Goal: Task Accomplishment & Management: Manage account settings

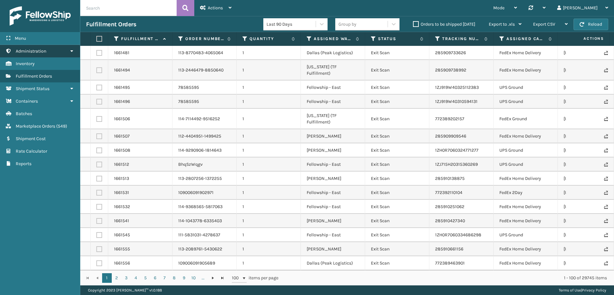
click at [63, 50] on link "Administration" at bounding box center [40, 51] width 80 height 13
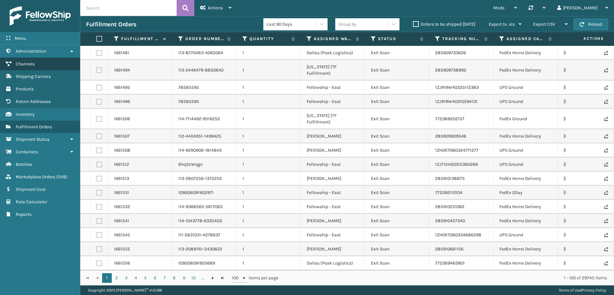
click at [61, 60] on link "Channels" at bounding box center [40, 64] width 80 height 13
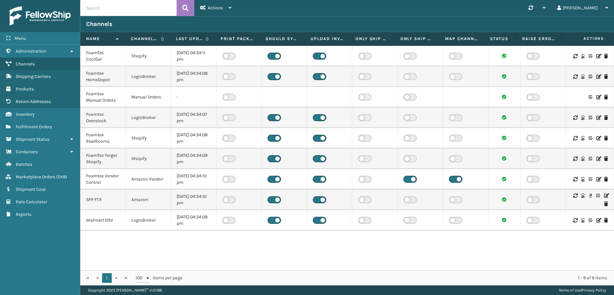
click at [161, 93] on td "Manual Orders" at bounding box center [148, 97] width 45 height 21
click at [221, 7] on span "Actions" at bounding box center [215, 7] width 15 height 5
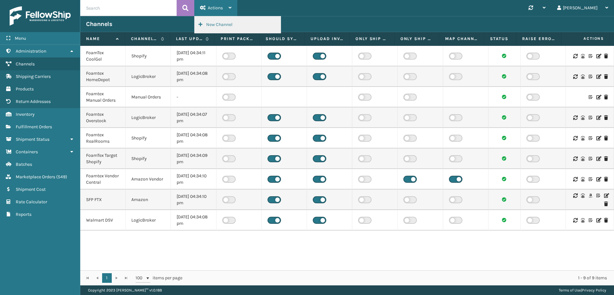
click at [222, 25] on button "New Channel" at bounding box center [238, 24] width 86 height 17
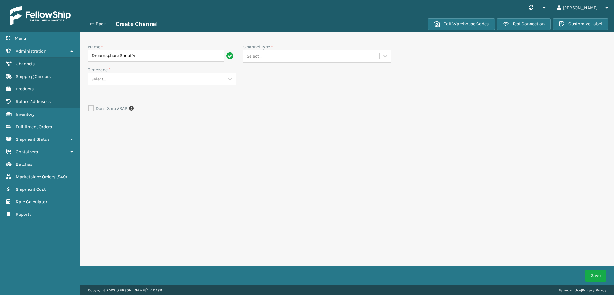
type input "Dreamsphere Shopify"
click at [287, 60] on div "Select..." at bounding box center [311, 56] width 136 height 11
click at [279, 117] on div "Shopify" at bounding box center [317, 119] width 148 height 12
click at [183, 82] on div "Select..." at bounding box center [156, 79] width 136 height 11
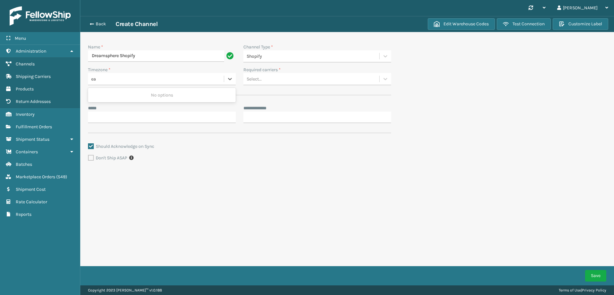
scroll to position [0, 0]
type input "e"
type input "N"
type input "A"
type input "U"
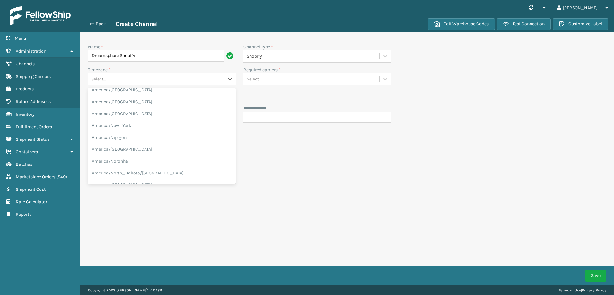
scroll to position [1985, 0]
click at [136, 104] on div "America/New_York" at bounding box center [162, 106] width 148 height 12
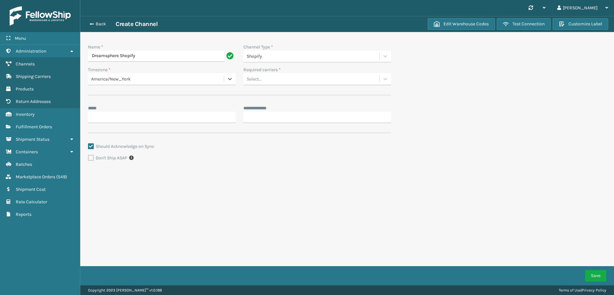
click at [273, 79] on div "Select..." at bounding box center [311, 79] width 136 height 11
click at [277, 100] on div "Foamtex- Fedex" at bounding box center [317, 95] width 148 height 12
click at [328, 79] on div "Foamtex- Fedex" at bounding box center [305, 79] width 124 height 11
click at [210, 163] on div "Should Acknowledge on Sync Don't Ship ASAP" at bounding box center [239, 157] width 303 height 29
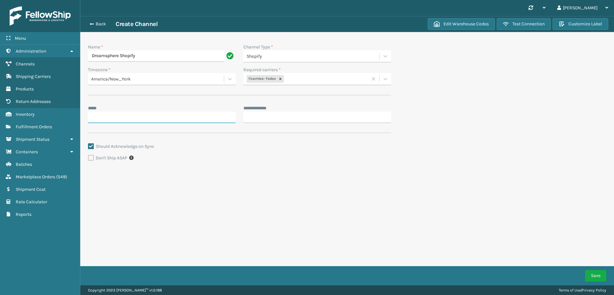
click at [127, 115] on input "*** *" at bounding box center [162, 118] width 148 height 12
click at [125, 100] on div "**********" at bounding box center [239, 106] width 303 height 132
click at [182, 120] on input "*** *" at bounding box center [162, 118] width 148 height 12
paste input "**********"
click at [112, 117] on input "**********" at bounding box center [156, 118] width 136 height 12
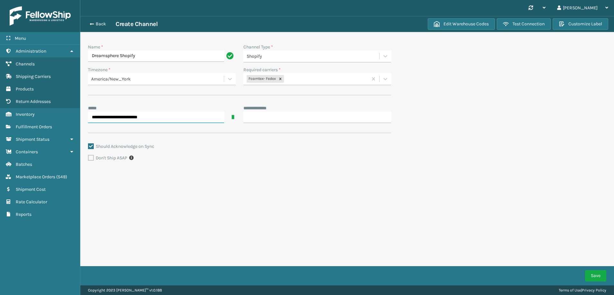
click at [112, 117] on input "**********" at bounding box center [156, 118] width 136 height 12
paste input "***"
type input "**********"
click at [270, 116] on input "**********" at bounding box center [317, 118] width 148 height 12
click at [273, 118] on input "**********" at bounding box center [317, 118] width 148 height 12
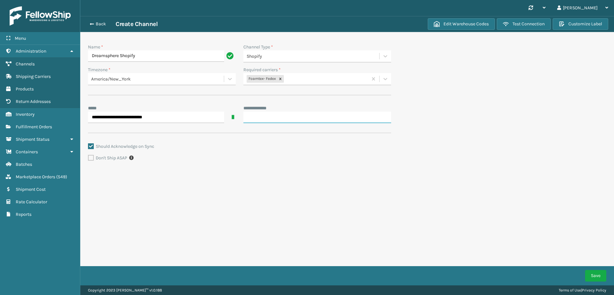
paste input "**********"
type input "**********"
click at [266, 177] on form "**********" at bounding box center [239, 115] width 319 height 167
click at [591, 274] on button "Save" at bounding box center [595, 276] width 21 height 12
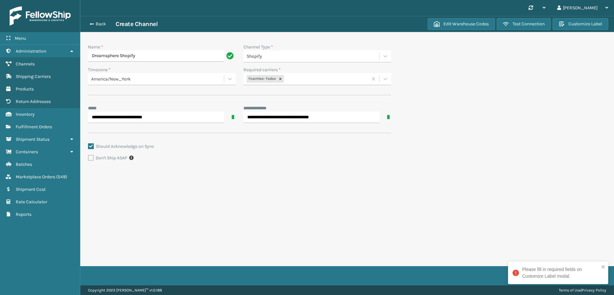
click at [607, 267] on div "Please fill in required fields on Customize Label modal." at bounding box center [558, 273] width 100 height 22
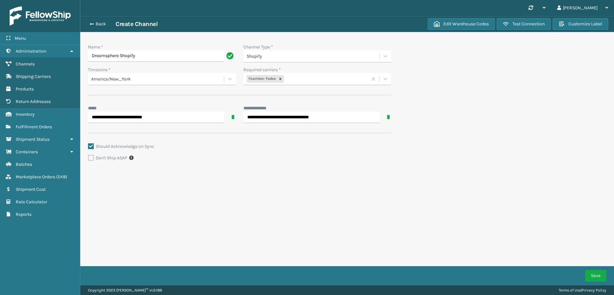
click at [336, 223] on div "**********" at bounding box center [347, 143] width 534 height 286
click at [591, 24] on button "Customize Label" at bounding box center [581, 24] width 56 height 12
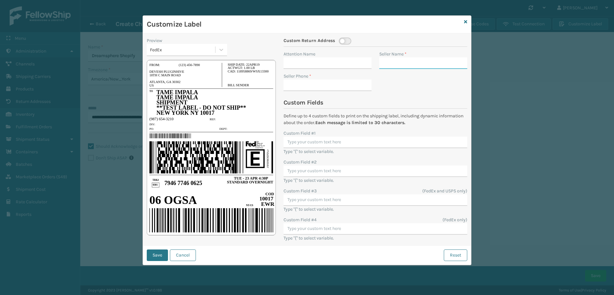
click at [393, 68] on input "Seller Name *" at bounding box center [423, 63] width 88 height 12
paste input "FoamTex"
type input "FoamTex"
click at [300, 84] on input "Seller Phone *" at bounding box center [328, 86] width 88 height 12
paste input "7329133200"
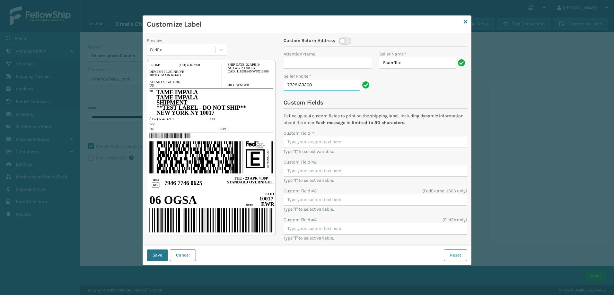
type input "7329133200"
click at [318, 144] on input "Custom Field #1" at bounding box center [376, 143] width 184 height 12
paste input "FoamTex"
type input "FoamTex"
click at [332, 183] on div "Type "{" to select variable." at bounding box center [376, 175] width 184 height 18
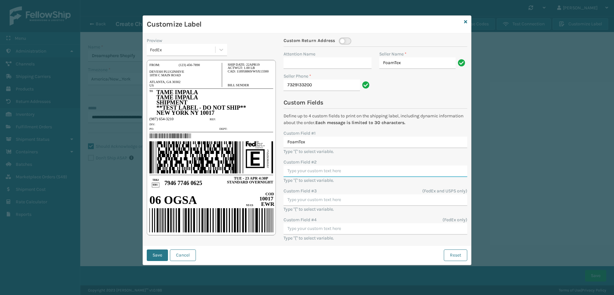
click at [333, 174] on input "Custom Field #2" at bounding box center [376, 172] width 184 height 12
paste input "{{order_Number}}"
type input "{{order_Number}}"
click at [151, 258] on button "Save" at bounding box center [157, 256] width 21 height 12
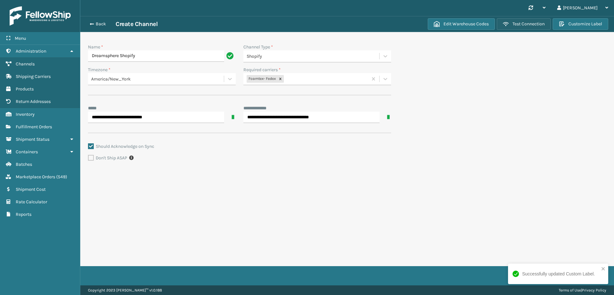
click at [508, 24] on span "button" at bounding box center [506, 24] width 6 height 6
click at [468, 22] on button "Edit Warehouse Codes" at bounding box center [461, 24] width 67 height 12
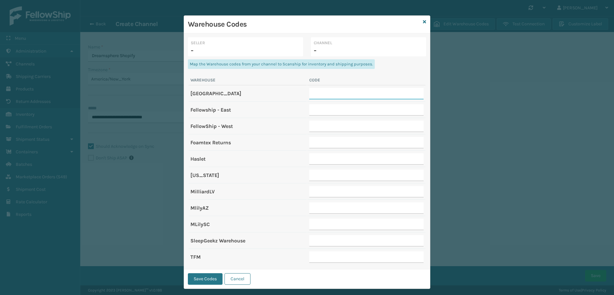
click at [317, 93] on input "text" at bounding box center [366, 94] width 114 height 12
paste input "[GEOGRAPHIC_DATA]"
type input "[GEOGRAPHIC_DATA]"
click at [236, 53] on p "-" at bounding box center [245, 51] width 109 height 10
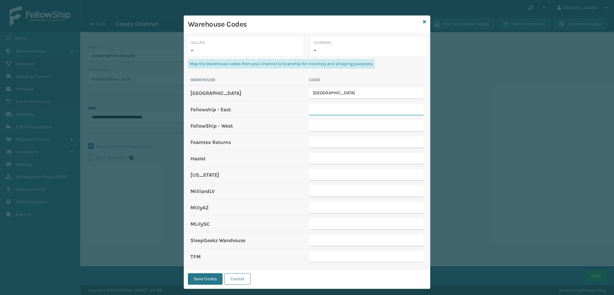
click at [322, 105] on input "text" at bounding box center [366, 110] width 114 height 12
click at [325, 114] on input "text" at bounding box center [366, 110] width 114 height 12
paste input "PA"
type input "PA"
click at [326, 124] on input "text" at bounding box center [366, 126] width 114 height 12
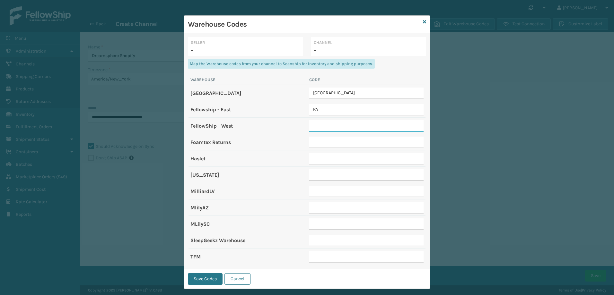
paste input "CA"
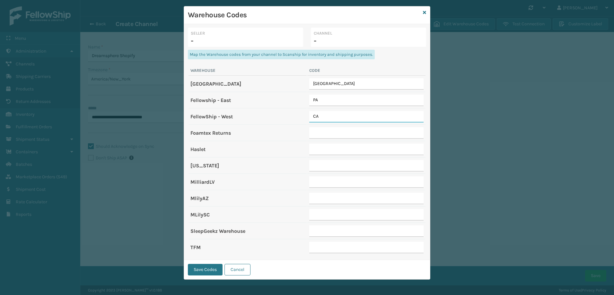
type input "CA"
click at [329, 167] on input "text" at bounding box center [366, 166] width 114 height 12
paste input "IN"
type input "IN"
click at [332, 182] on input "text" at bounding box center [366, 183] width 114 height 12
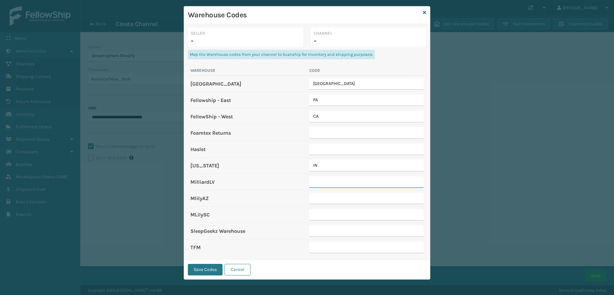
paste input "SFP-[GEOGRAPHIC_DATA]"
type input "SFP-[GEOGRAPHIC_DATA]"
click at [327, 231] on input "text" at bounding box center [366, 232] width 114 height 12
paste input "FL"
type input "FL"
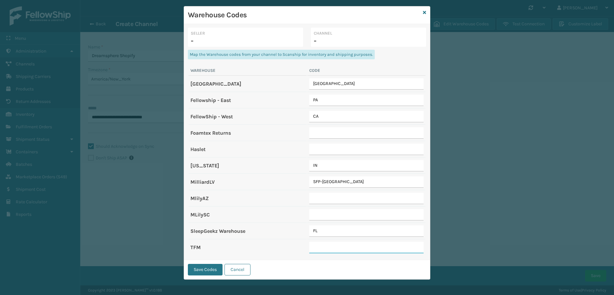
click at [319, 243] on input "text" at bounding box center [366, 248] width 114 height 12
paste input "TFM [GEOGRAPHIC_DATA]"
type input "TFM [GEOGRAPHIC_DATA]"
click at [205, 266] on button "Save Codes" at bounding box center [205, 270] width 35 height 12
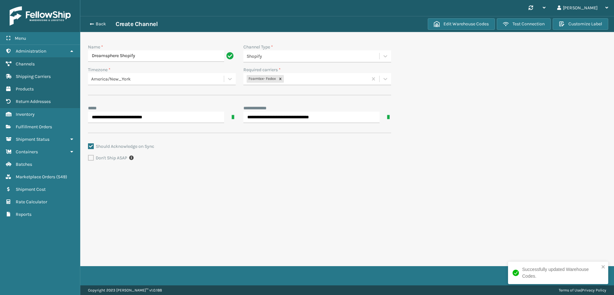
click at [479, 210] on div "**********" at bounding box center [347, 143] width 534 height 286
click at [602, 268] on icon "close" at bounding box center [603, 267] width 4 height 5
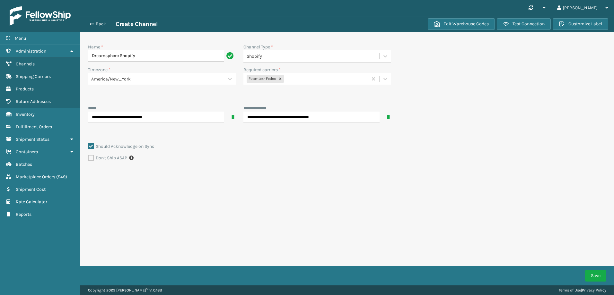
click at [595, 275] on button "Save" at bounding box center [595, 276] width 21 height 12
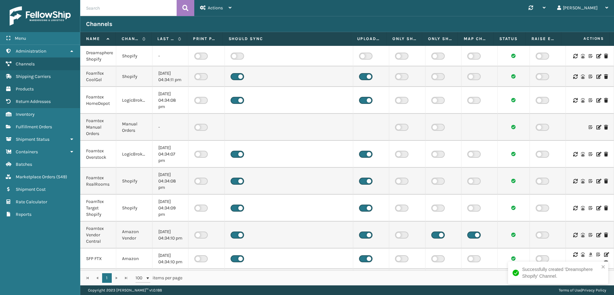
drag, startPoint x: 303, startPoint y: 37, endPoint x: 352, endPoint y: 36, distance: 48.5
click at [352, 36] on tr "Name Channel Type Last update time Print packing slip Should Sync Upload invent…" at bounding box center [344, 39] width 529 height 14
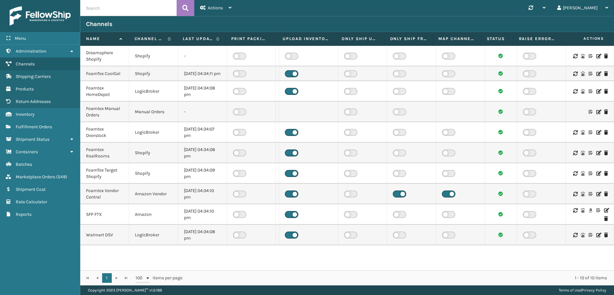
drag, startPoint x: 329, startPoint y: 36, endPoint x: 335, endPoint y: 35, distance: 5.5
click at [335, 35] on span at bounding box center [335, 99] width 2 height 135
click at [596, 55] on icon at bounding box center [598, 56] width 4 height 4
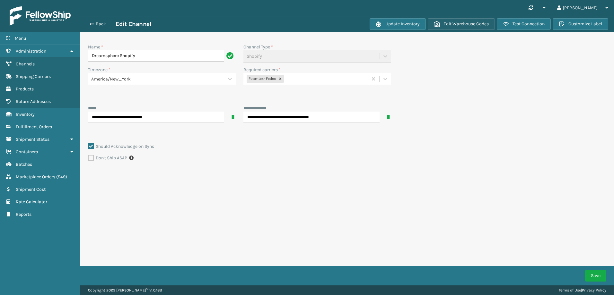
click at [469, 28] on button "Edit Warehouse Codes" at bounding box center [461, 24] width 67 height 12
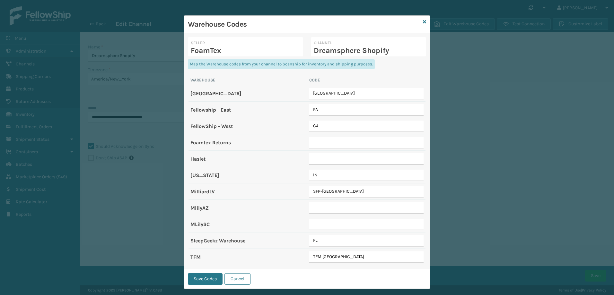
scroll to position [0, 0]
click at [530, 137] on div "Warehouse Codes Seller FoamTex Channel Dreamsphere Shopify Map the Warehouse co…" at bounding box center [307, 147] width 614 height 295
click at [423, 22] on icon at bounding box center [424, 22] width 3 height 4
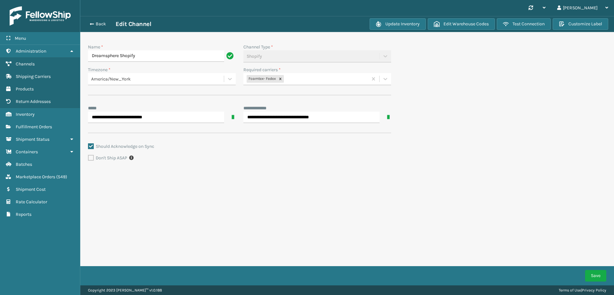
click at [385, 212] on div "**********" at bounding box center [347, 143] width 534 height 286
click at [32, 89] on span "Products" at bounding box center [25, 88] width 18 height 5
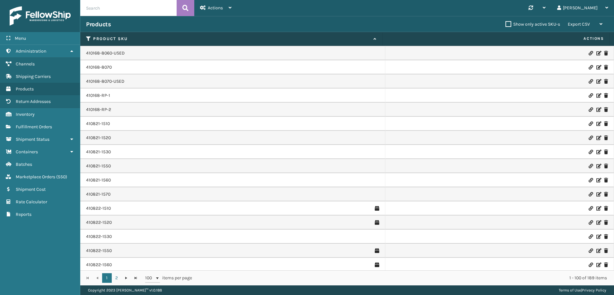
scroll to position [995, 0]
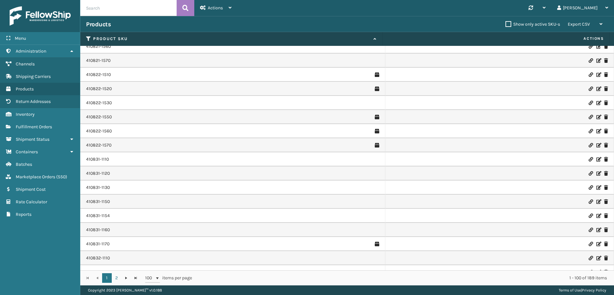
click at [134, 7] on input "text" at bounding box center [128, 8] width 96 height 16
type input "FTX-DSTT"
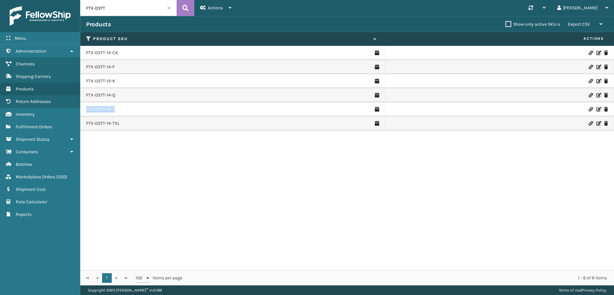
drag, startPoint x: 124, startPoint y: 109, endPoint x: 85, endPoint y: 109, distance: 39.2
click at [85, 109] on td "FTX-DSTT-14-T" at bounding box center [232, 109] width 305 height 14
copy link "FTX-DSTT-14-T"
click at [105, 107] on link "FTX-DSTT-14-T" at bounding box center [100, 109] width 29 height 6
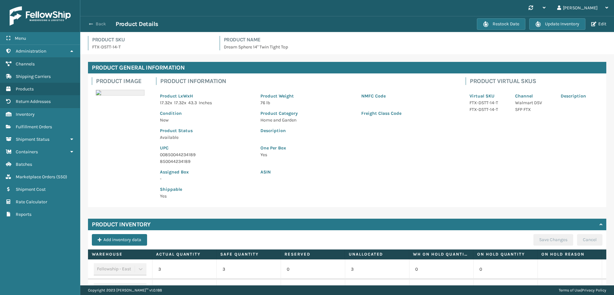
click at [94, 24] on button "Back" at bounding box center [101, 24] width 30 height 6
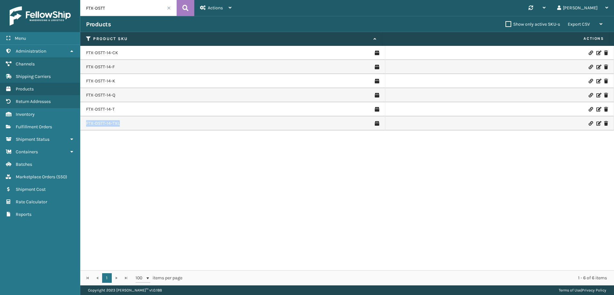
drag, startPoint x: 124, startPoint y: 120, endPoint x: 85, endPoint y: 121, distance: 38.2
click at [85, 121] on td "FTX-DSTT-14-TXL" at bounding box center [232, 124] width 305 height 14
copy link "FTX-DSTT-14-TXL"
drag, startPoint x: 121, startPoint y: 94, endPoint x: 83, endPoint y: 93, distance: 37.6
click at [83, 93] on td "FTX-DSTT-14-Q" at bounding box center [232, 95] width 305 height 14
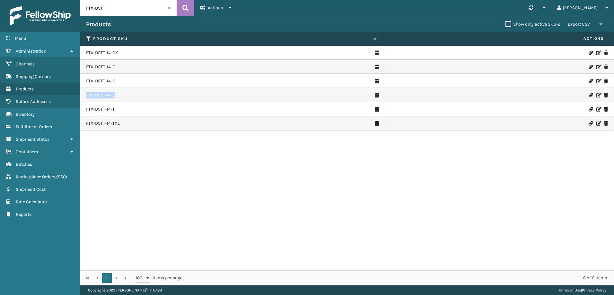
copy link "FTX-DSTT-14-Q"
drag, startPoint x: 132, startPoint y: 82, endPoint x: 84, endPoint y: 82, distance: 47.2
click at [84, 82] on td "FTX-DSTT-14-K" at bounding box center [232, 81] width 305 height 14
copy link "FTX-DSTT-14-K"
drag, startPoint x: 132, startPoint y: 66, endPoint x: 84, endPoint y: 68, distance: 47.5
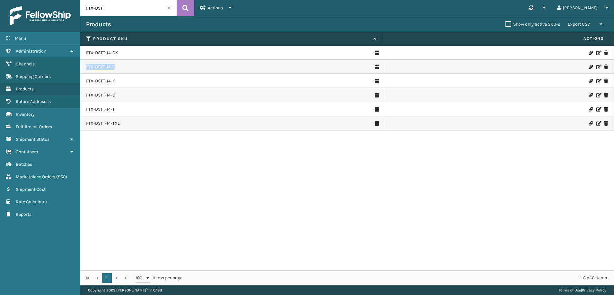
click at [84, 68] on td "FTX-DSTT-14-F" at bounding box center [232, 67] width 305 height 14
drag, startPoint x: 84, startPoint y: 68, endPoint x: 85, endPoint y: 57, distance: 11.3
click at [85, 57] on td "FTX-DSTT-14-CK" at bounding box center [232, 53] width 305 height 14
copy link "FTX-DSTT-14-CK"
click at [130, 80] on div "FTX-DSTT-14-K" at bounding box center [232, 81] width 293 height 6
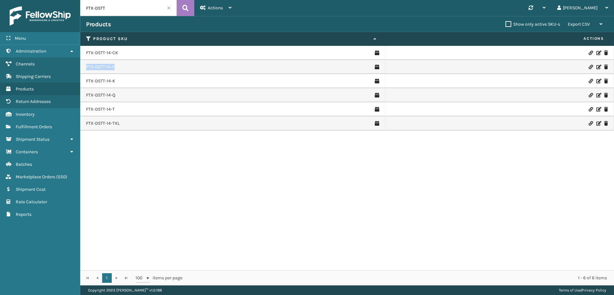
drag, startPoint x: 133, startPoint y: 66, endPoint x: 81, endPoint y: 66, distance: 52.3
click at [81, 66] on td "FTX-DSTT-14-F" at bounding box center [232, 67] width 305 height 14
copy link "FTX-DSTT-14-F"
click at [243, 193] on div "FTX-DSTT-14-CK FTX-DSTT-14-F FTX-DSTT-14-K FTX-DSTT-14-Q FTX-DSTT-14-T FTX-DSTT…" at bounding box center [347, 158] width 534 height 225
click at [37, 63] on link "Channels" at bounding box center [40, 64] width 80 height 13
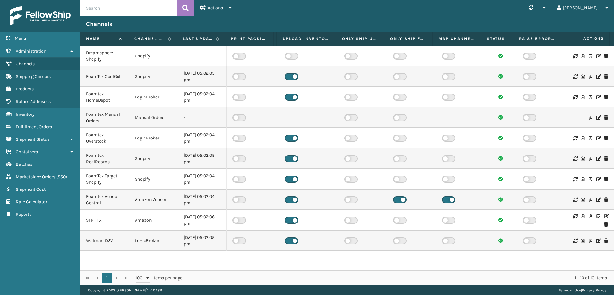
click at [290, 58] on label at bounding box center [291, 56] width 13 height 7
click at [289, 57] on input "checkbox" at bounding box center [287, 55] width 4 height 4
click at [573, 54] on icon at bounding box center [575, 56] width 4 height 4
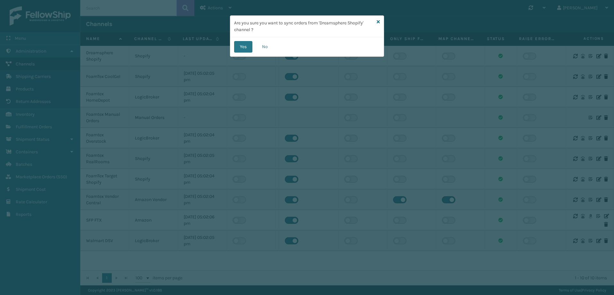
click at [376, 22] on div "Are you sure you want to sync orders from 'Dreamsphere Shopify' channel ?" at bounding box center [306, 27] width 153 height 22
click at [378, 22] on icon at bounding box center [378, 22] width 3 height 4
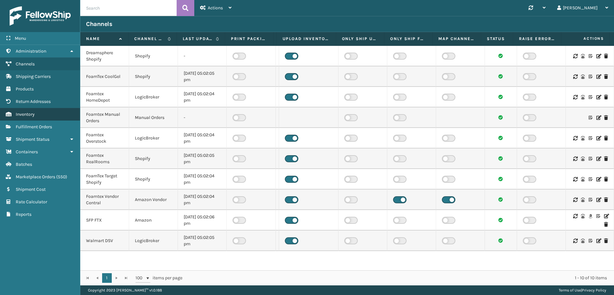
click at [37, 110] on link "Inventory" at bounding box center [40, 114] width 80 height 13
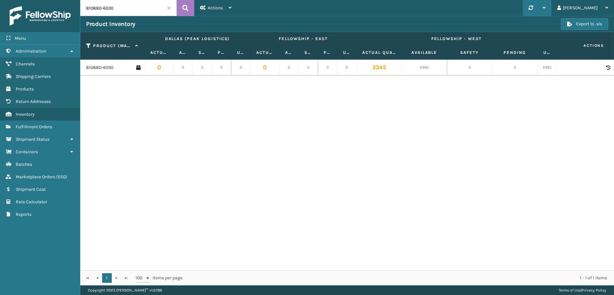
click at [546, 8] on icon at bounding box center [544, 7] width 3 height 4
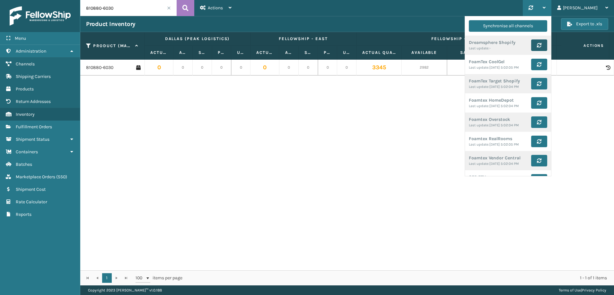
click at [541, 45] on icon "submit" at bounding box center [539, 45] width 4 height 4
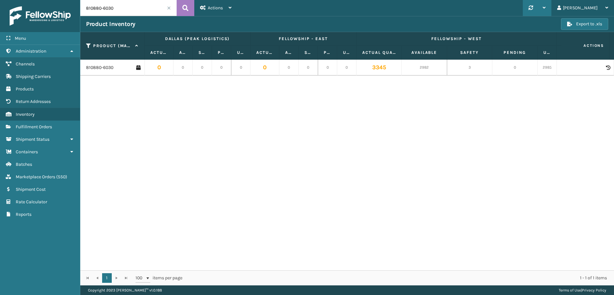
click at [394, 116] on div "810880-6030 0 0 0 0 0 0 0 0 0 0 3345 2982 3 0 2985 0 0 0 0 0 0 0 0 0 0 1 0 3 0 …" at bounding box center [347, 165] width 534 height 211
click at [210, 8] on span "Actions" at bounding box center [215, 7] width 15 height 5
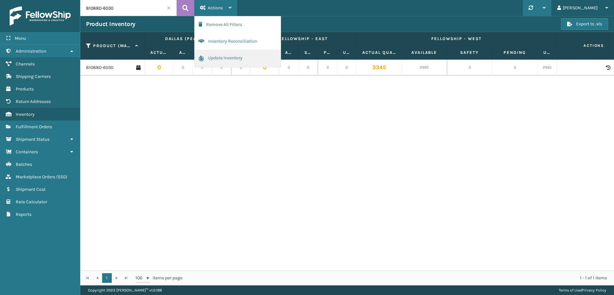
click at [213, 59] on button "Update Inventory" at bounding box center [238, 58] width 86 height 17
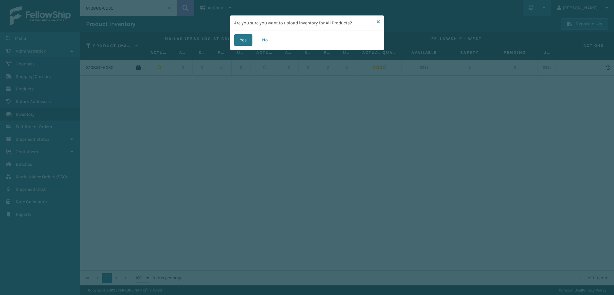
click at [378, 22] on icon at bounding box center [378, 22] width 3 height 4
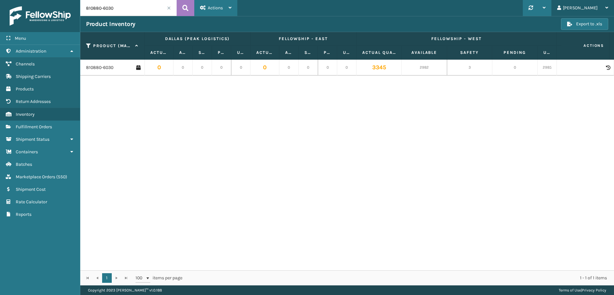
click at [228, 9] on div "Actions" at bounding box center [215, 8] width 31 height 16
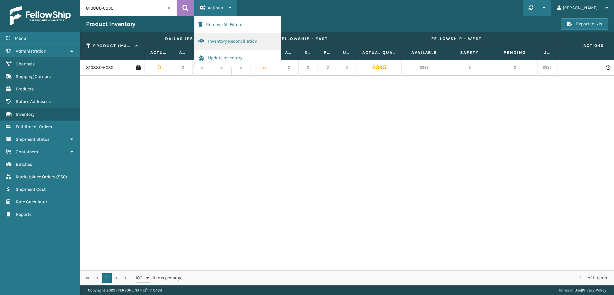
click at [223, 41] on button "Inventory Reconciliation" at bounding box center [238, 41] width 86 height 17
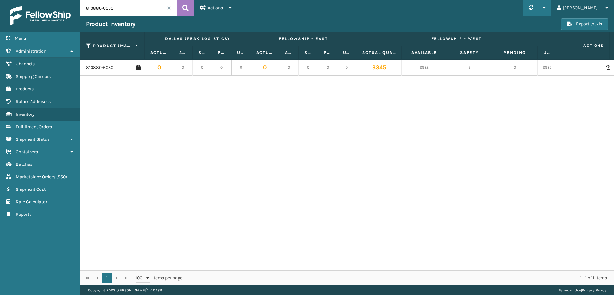
click at [551, 7] on div "Synchronise all channels Dreamsphere Shopify Last update: [DATE] 5:05:30 PM Foa…" at bounding box center [537, 8] width 29 height 16
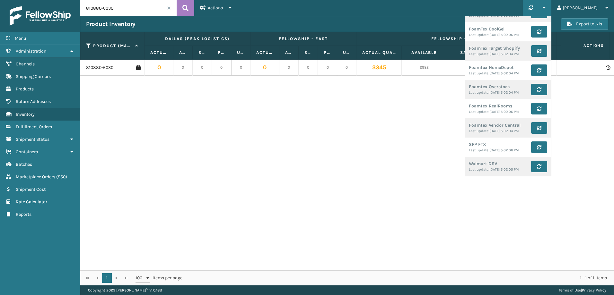
scroll to position [81, 0]
click at [391, 124] on div "810880-6030 0 0 0 0 0 0 0 0 0 0 3345 2982 3 0 2985 0 0 0 0 0 0 0 0 0 0 1 0 3 0 …" at bounding box center [347, 165] width 534 height 211
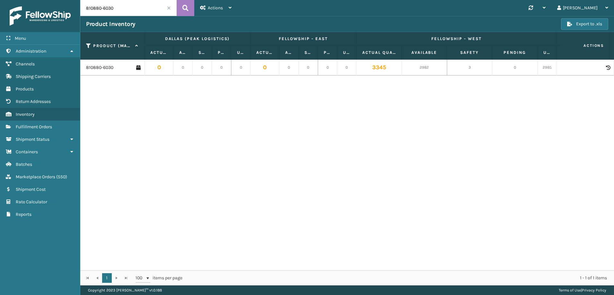
click at [197, 116] on div "810880-6030 0 0 0 0 0 0 0 0 0 0 3345 2982 3 0 2985 0 0 0 0 0 0 0 0 0 0 1 0 3 0 …" at bounding box center [347, 165] width 534 height 211
click at [55, 63] on link "Channels" at bounding box center [40, 64] width 80 height 13
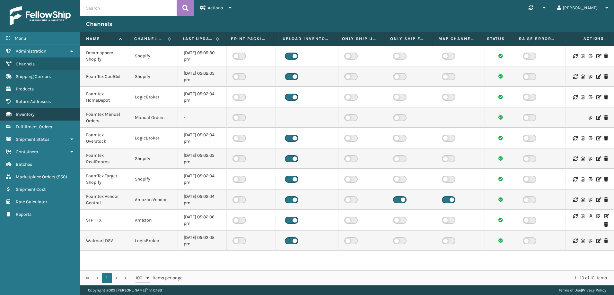
click at [22, 116] on span "Inventory" at bounding box center [25, 114] width 19 height 5
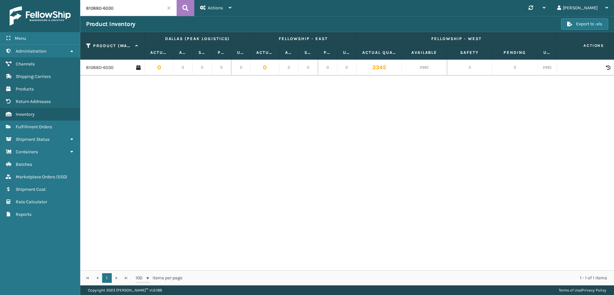
drag, startPoint x: 135, startPoint y: 10, endPoint x: 51, endPoint y: -3, distance: 84.7
click at [51, 0] on html "Menu Administration Channels Shipping Carriers Products Return Addresses Invent…" at bounding box center [307, 147] width 614 height 295
type input "DSTT"
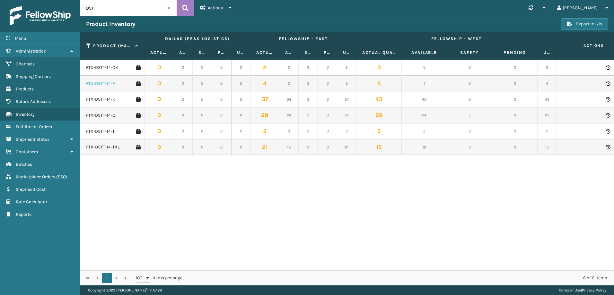
click at [107, 85] on link "FTX-DSTT-14-F" at bounding box center [100, 84] width 29 height 6
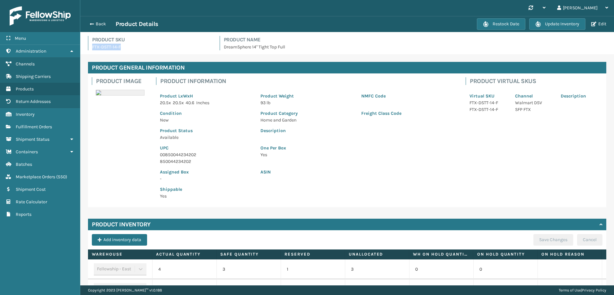
drag, startPoint x: 137, startPoint y: 51, endPoint x: 87, endPoint y: 50, distance: 50.7
click at [87, 50] on div "Product SKU FTX-DSTT-14-F Product Name DreamSphere 14" Tight Top Full" at bounding box center [347, 45] width 526 height 18
copy p "FTX-DSTT-14-F"
click at [265, 137] on div "Description" at bounding box center [357, 132] width 201 height 17
click at [596, 25] on button "Edit" at bounding box center [598, 24] width 19 height 6
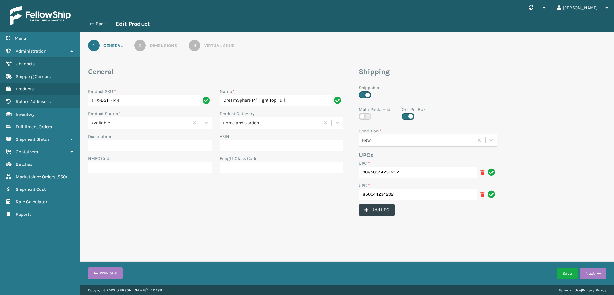
click at [205, 47] on div "Virtual SKUs" at bounding box center [219, 45] width 31 height 7
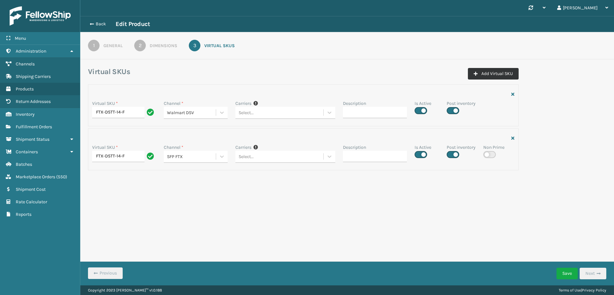
click at [488, 72] on button "Add Virtual SKU" at bounding box center [493, 74] width 51 height 12
click at [137, 202] on input "Virtual SKU *" at bounding box center [124, 201] width 64 height 12
paste input "FTX-DSTT-14-F"
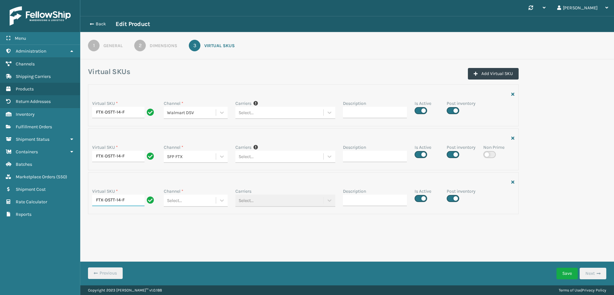
type input "FTX-DSTT-14-F"
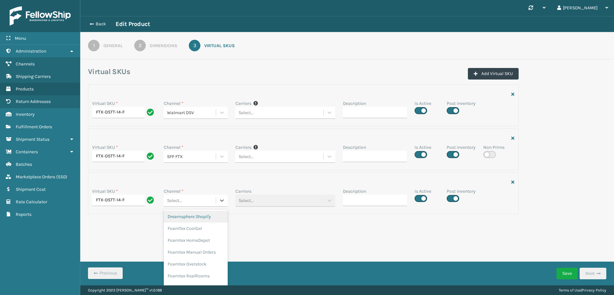
click at [207, 204] on div "Select..." at bounding box center [190, 201] width 52 height 11
click at [204, 215] on div "Dreamsphere Shopify" at bounding box center [196, 217] width 64 height 12
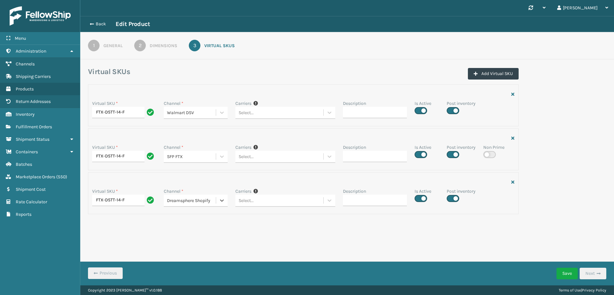
click at [267, 118] on div "Select..." at bounding box center [279, 113] width 88 height 11
click at [267, 202] on div "Select..." at bounding box center [279, 201] width 88 height 11
click at [572, 272] on button "Save" at bounding box center [566, 274] width 21 height 12
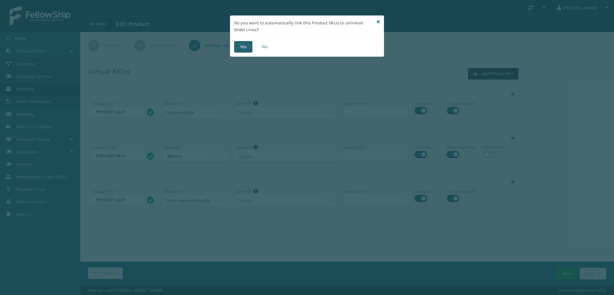
click at [240, 46] on button "Yes" at bounding box center [243, 47] width 18 height 12
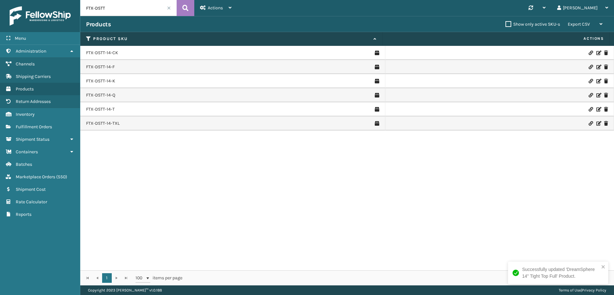
click at [180, 165] on div "FTX-DSTT-14-CK FTX-DSTT-14-F FTX-DSTT-14-K FTX-DSTT-14-Q FTX-DSTT-14-T FTX-DSTT…" at bounding box center [347, 158] width 534 height 225
drag, startPoint x: 125, startPoint y: 82, endPoint x: 82, endPoint y: 78, distance: 42.8
click at [82, 78] on td "FTX-DSTT-14-K" at bounding box center [232, 81] width 305 height 14
copy link "FTX-DSTT-14-K"
click at [104, 83] on link "FTX-DSTT-14-K" at bounding box center [100, 81] width 29 height 6
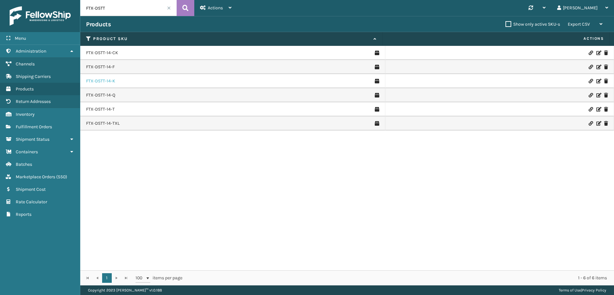
click at [111, 82] on link "FTX-DSTT-14-K" at bounding box center [100, 81] width 29 height 6
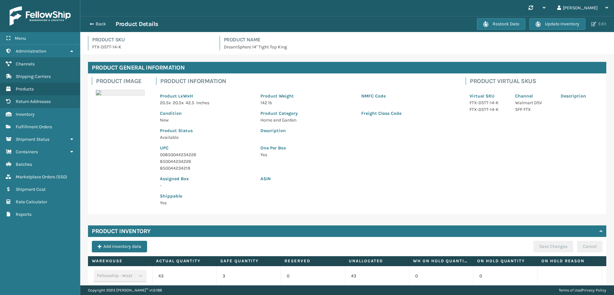
click at [593, 22] on span "button" at bounding box center [593, 24] width 5 height 4
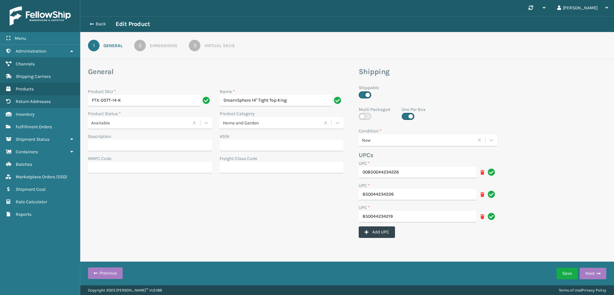
click at [205, 46] on div "Virtual SKUs" at bounding box center [219, 45] width 31 height 7
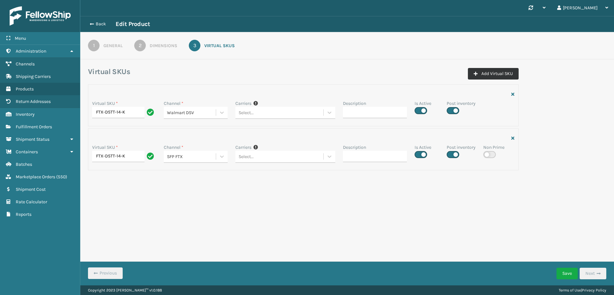
click at [489, 77] on button "Add Virtual SKU" at bounding box center [493, 74] width 51 height 12
click at [138, 202] on input "Virtual SKU *" at bounding box center [124, 201] width 64 height 12
paste input "FTX-DSTT-14-K"
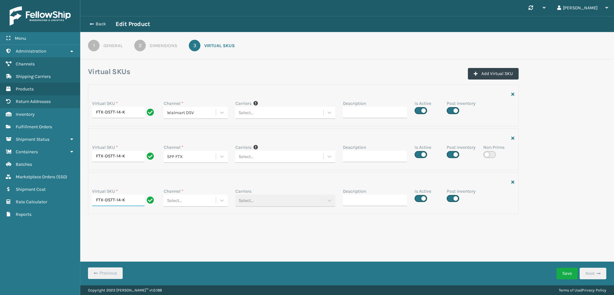
type input "FTX-DSTT-14-K"
click at [203, 118] on div "Select..." at bounding box center [190, 113] width 52 height 11
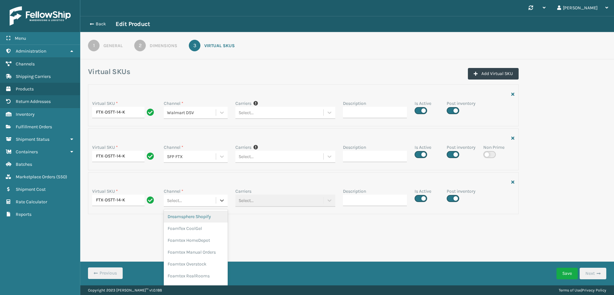
click at [203, 219] on div "Dreamsphere Shopify" at bounding box center [196, 217] width 64 height 12
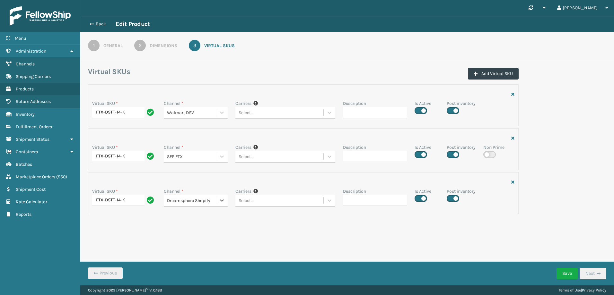
click at [277, 118] on div "Select..." at bounding box center [279, 113] width 88 height 11
click at [277, 200] on div "Select..." at bounding box center [279, 201] width 88 height 11
click at [569, 275] on button "Save" at bounding box center [566, 274] width 21 height 12
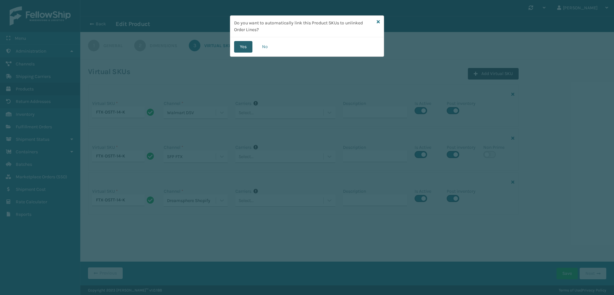
click at [242, 49] on button "Yes" at bounding box center [243, 47] width 18 height 12
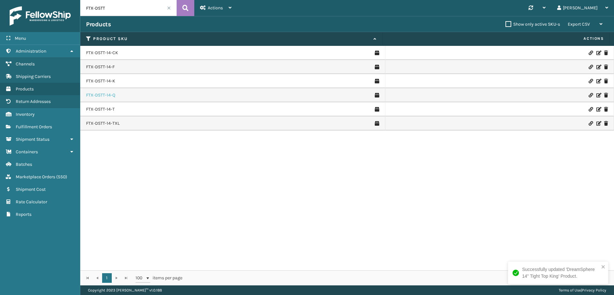
click at [110, 96] on link "FTX-DSTT-14-Q" at bounding box center [100, 95] width 29 height 6
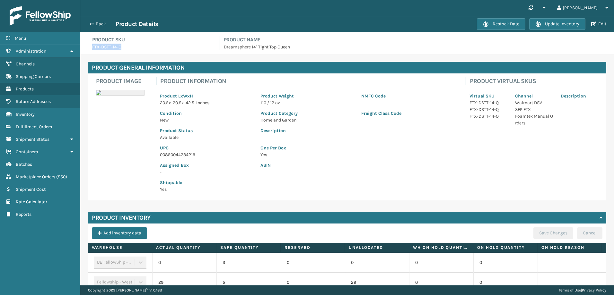
drag, startPoint x: 127, startPoint y: 47, endPoint x: 92, endPoint y: 46, distance: 35.0
click at [92, 46] on div "Product SKU FTX-DSTT-14-Q" at bounding box center [150, 43] width 124 height 14
copy p "FTX-DSTT-14-Q"
click at [600, 23] on button "Edit" at bounding box center [598, 24] width 19 height 6
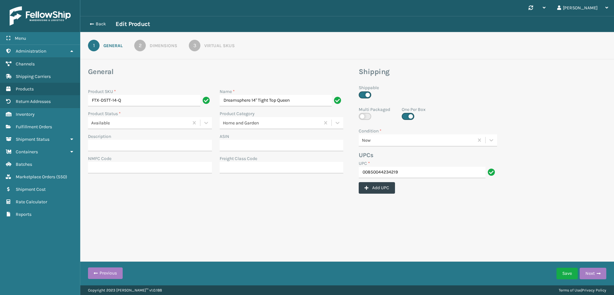
click at [204, 45] on link "3 Virtual SKUs" at bounding box center [211, 46] width 69 height 12
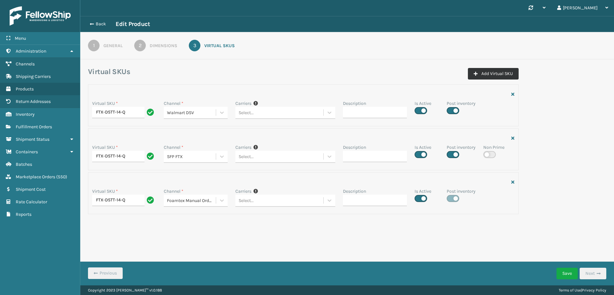
click at [483, 74] on button "Add Virtual SKU" at bounding box center [493, 74] width 51 height 12
click at [116, 247] on input "Virtual SKU *" at bounding box center [124, 245] width 64 height 12
paste input "FTX-DSTT-14-Q"
type input "FTX-DSTT-14-Q"
click at [207, 118] on div "Select..." at bounding box center [190, 112] width 52 height 11
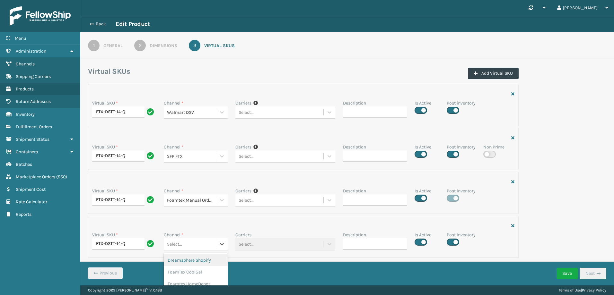
click at [206, 260] on div "Dreamsphere Shopify" at bounding box center [196, 261] width 64 height 12
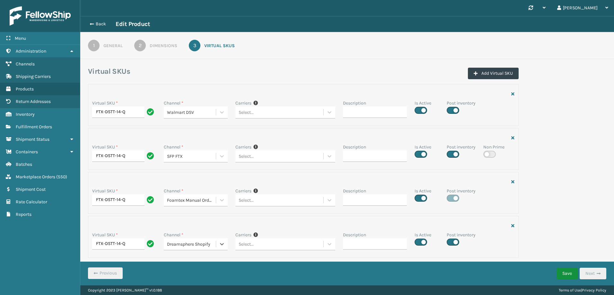
click at [560, 270] on button "Save" at bounding box center [566, 274] width 21 height 12
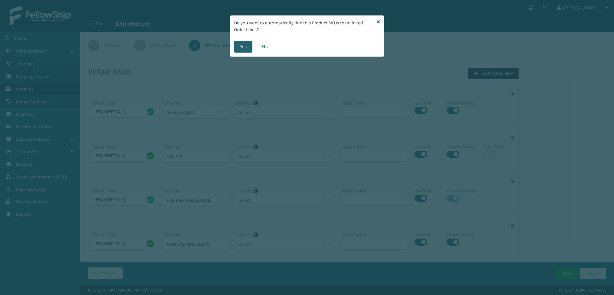
click at [246, 48] on button "Yes" at bounding box center [243, 47] width 18 height 12
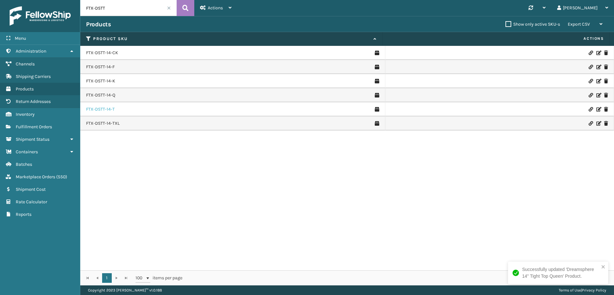
click at [104, 109] on link "FTX-DSTT-14-T" at bounding box center [100, 109] width 29 height 6
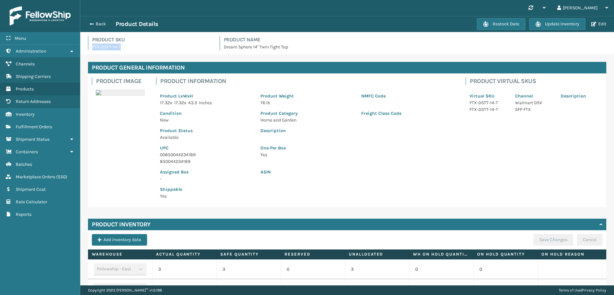
drag, startPoint x: 135, startPoint y: 48, endPoint x: 89, endPoint y: 47, distance: 45.9
click at [89, 47] on div "Product SKU FTX-DSTT-14-T" at bounding box center [150, 43] width 124 height 14
copy p "FTX-DSTT-14-T"
click at [592, 22] on span "button" at bounding box center [593, 24] width 5 height 4
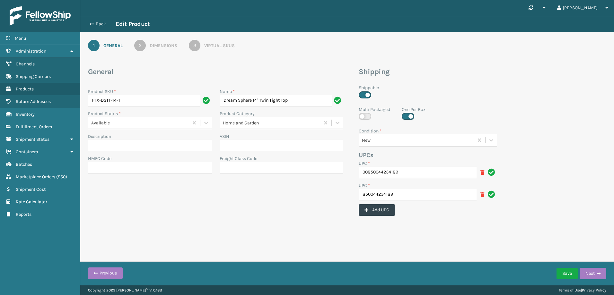
click at [215, 52] on div "1 General 2 Dimensions 3 Virtual SKUs" at bounding box center [347, 45] width 534 height 27
click at [215, 49] on link "3 Virtual SKUs" at bounding box center [211, 46] width 69 height 12
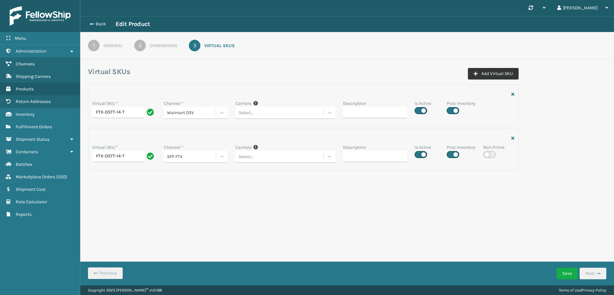
click at [479, 73] on button "Add Virtual SKU" at bounding box center [493, 74] width 51 height 12
click at [129, 201] on input "Virtual SKU *" at bounding box center [124, 201] width 64 height 12
paste input "FTX-DSTT-14-T"
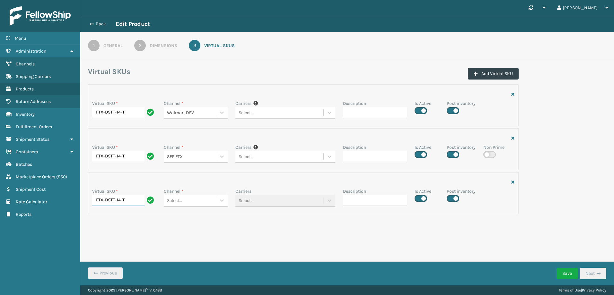
type input "FTX-DSTT-14-T"
click at [206, 118] on div "Select..." at bounding box center [190, 113] width 52 height 11
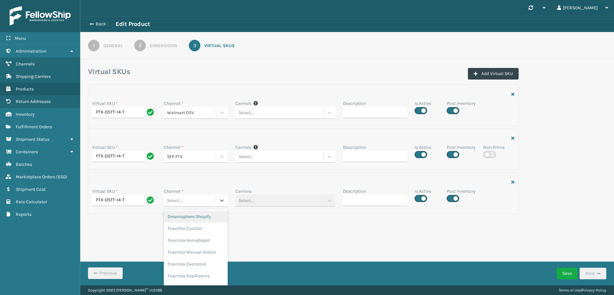
click at [206, 215] on div "Dreamsphere Shopify" at bounding box center [196, 217] width 64 height 12
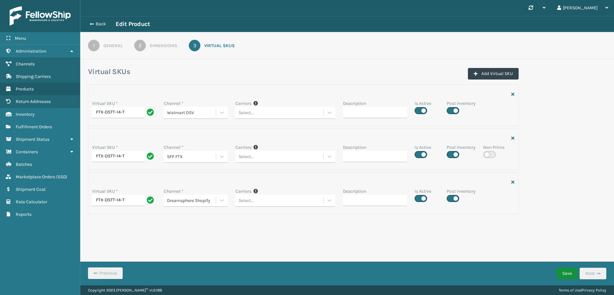
click at [564, 275] on button "Save" at bounding box center [566, 274] width 21 height 12
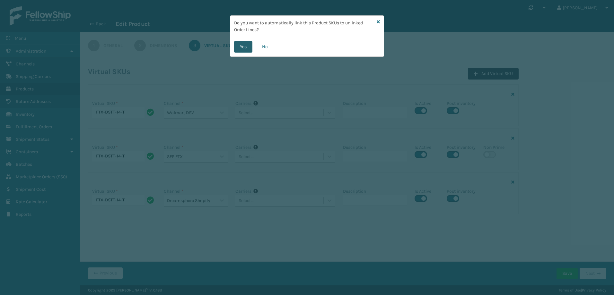
click at [241, 46] on button "Yes" at bounding box center [243, 47] width 18 height 12
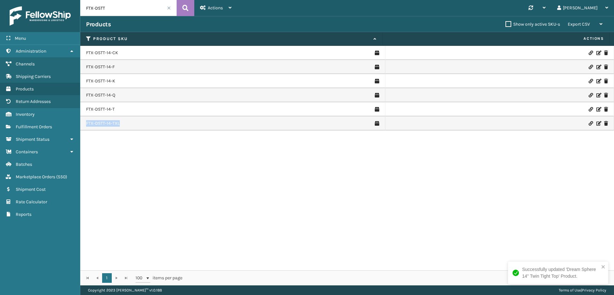
drag, startPoint x: 128, startPoint y: 122, endPoint x: 81, endPoint y: 123, distance: 47.5
click at [81, 123] on td "FTX-DSTT-14-TXL" at bounding box center [232, 124] width 305 height 14
click at [105, 121] on link "FTX-DSTT-14-TXL" at bounding box center [103, 123] width 34 height 6
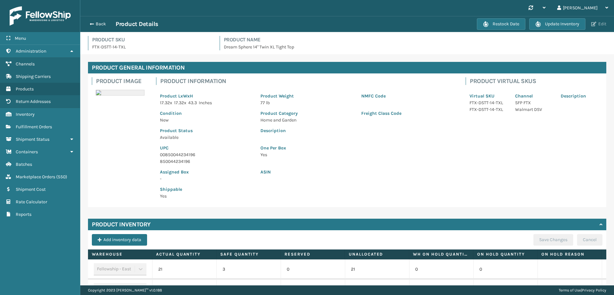
click at [593, 23] on span "button" at bounding box center [593, 24] width 5 height 4
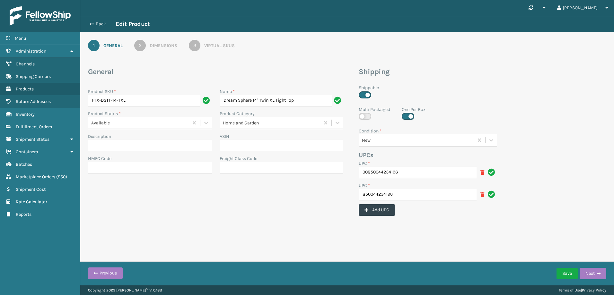
click at [199, 48] on div "3" at bounding box center [195, 46] width 12 height 12
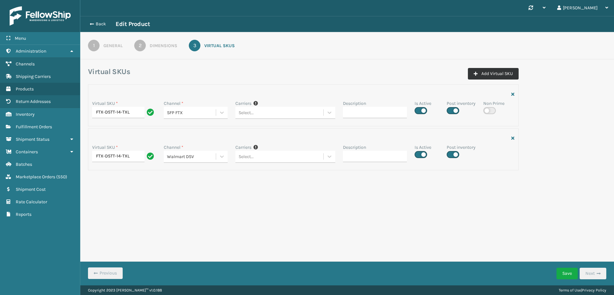
click at [488, 73] on button "Add Virtual SKU" at bounding box center [493, 74] width 51 height 12
click at [142, 196] on input "Virtual SKU *" at bounding box center [124, 201] width 64 height 12
paste input "FTX-DSTT-14-TXL"
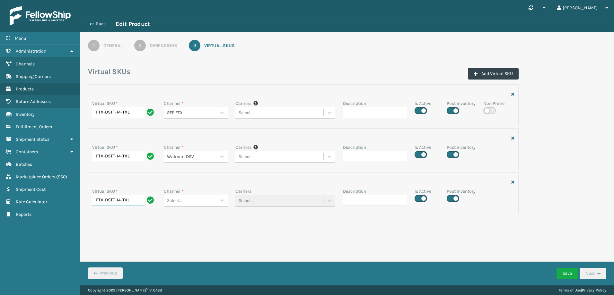
type input "FTX-DSTT-14-TXL"
click at [206, 118] on div "Select..." at bounding box center [190, 113] width 52 height 11
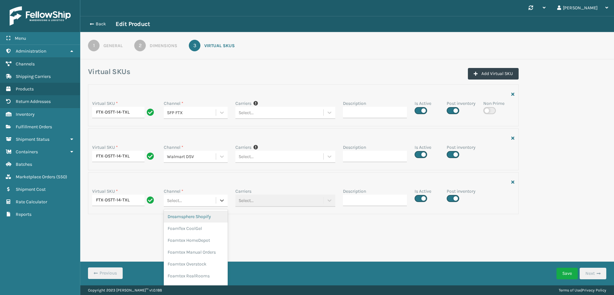
click at [204, 217] on div "Dreamsphere Shopify" at bounding box center [196, 217] width 64 height 12
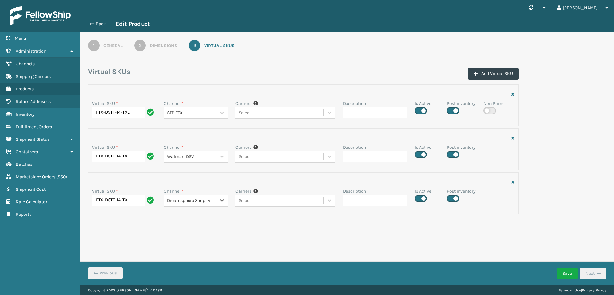
click at [310, 223] on form "Virtual SKUs Add Virtual SKU Virtual SKU * FTX-DSTT-14-TXL Channel * SFP FTX Ca…" at bounding box center [347, 154] width 534 height 175
click at [570, 274] on button "Save" at bounding box center [566, 274] width 21 height 12
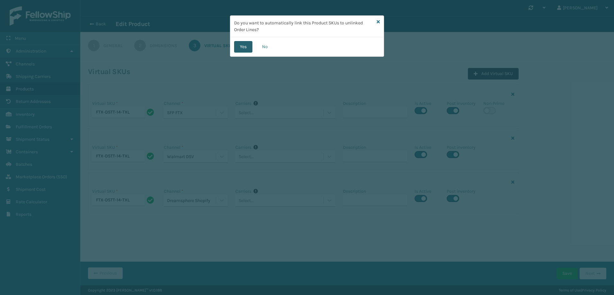
click at [249, 48] on button "Yes" at bounding box center [243, 47] width 18 height 12
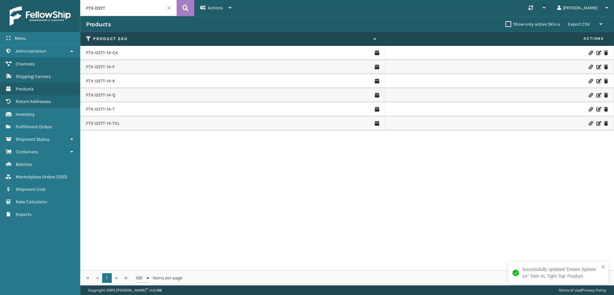
click at [258, 173] on div "FTX-DSTT-14-CK FTX-DSTT-14-F FTX-DSTT-14-K FTX-DSTT-14-Q FTX-DSTT-14-T FTX-DSTT…" at bounding box center [347, 158] width 534 height 225
click at [34, 63] on span "Channels" at bounding box center [25, 63] width 19 height 5
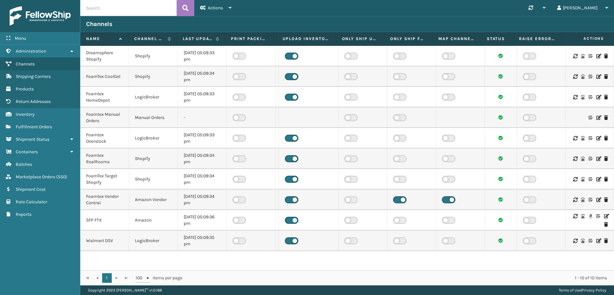
click at [596, 56] on icon at bounding box center [598, 56] width 4 height 4
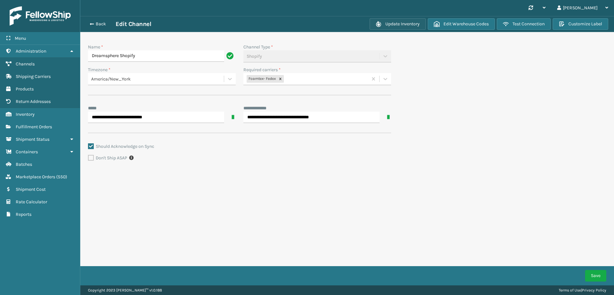
click at [402, 23] on button "Update Inventory" at bounding box center [398, 24] width 56 height 12
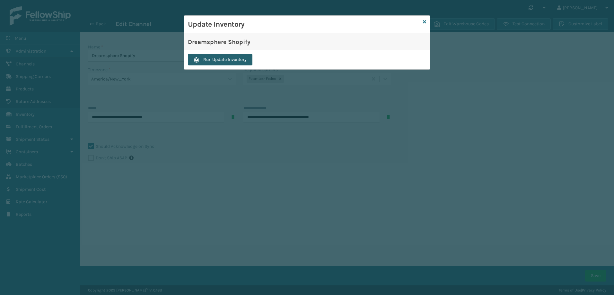
click at [236, 61] on button "Run Update Inventory" at bounding box center [220, 60] width 65 height 12
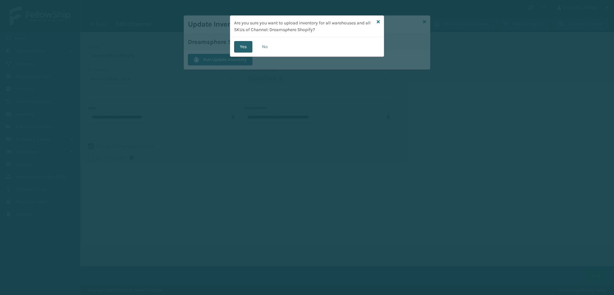
click at [248, 47] on button "Yes" at bounding box center [243, 47] width 18 height 12
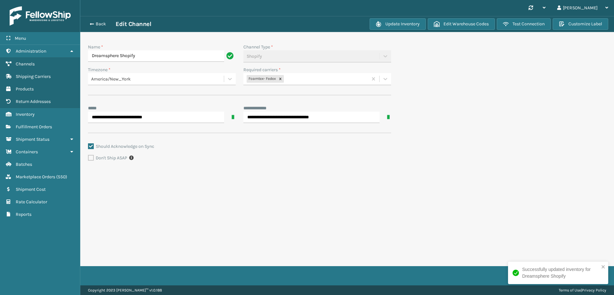
click at [467, 91] on section "**********" at bounding box center [347, 107] width 534 height 183
click at [382, 23] on button "Update Inventory" at bounding box center [398, 24] width 56 height 12
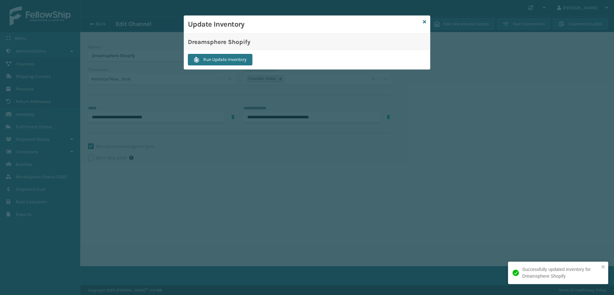
click at [239, 51] on div "Run Update Inventory" at bounding box center [307, 59] width 246 height 19
click at [236, 57] on button "Run Update Inventory" at bounding box center [220, 60] width 65 height 12
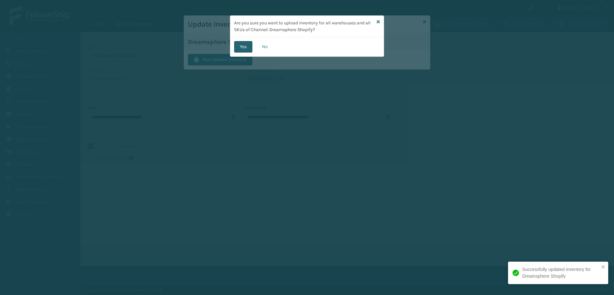
click at [247, 46] on button "Yes" at bounding box center [243, 47] width 18 height 12
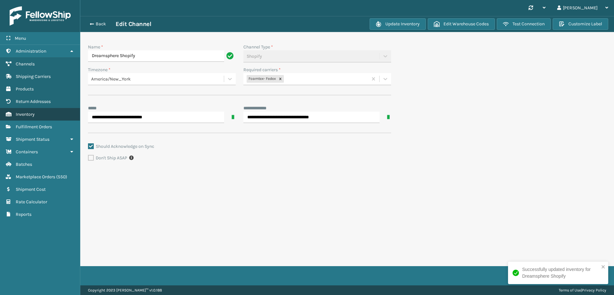
click at [27, 111] on link "Inventory" at bounding box center [40, 114] width 80 height 13
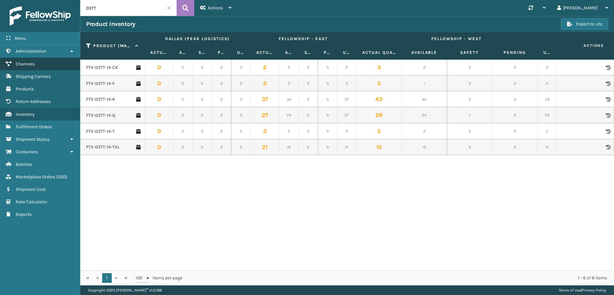
click at [42, 64] on link "Channels" at bounding box center [40, 64] width 80 height 13
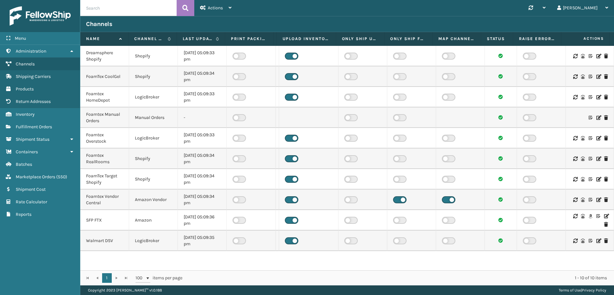
click at [589, 56] on icon at bounding box center [591, 56] width 4 height 4
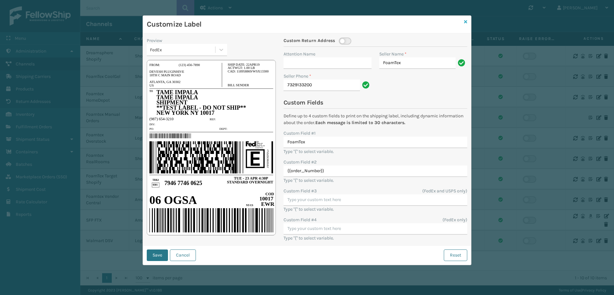
click at [466, 22] on icon at bounding box center [465, 22] width 3 height 4
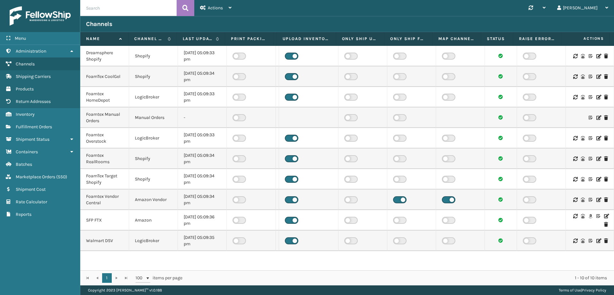
click at [596, 55] on icon at bounding box center [598, 56] width 4 height 4
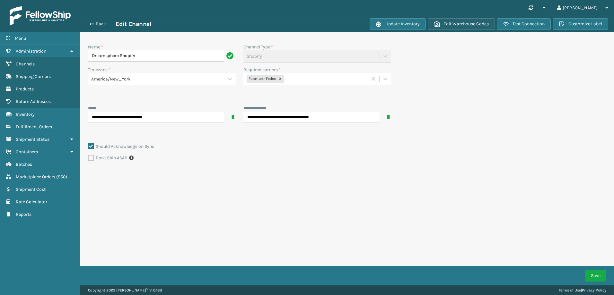
click at [454, 23] on button "Edit Warehouse Codes" at bounding box center [461, 24] width 67 height 12
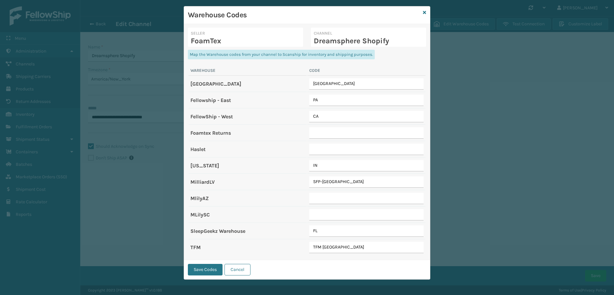
click at [424, 13] on div "Warehouse Codes" at bounding box center [307, 15] width 246 height 18
click at [423, 13] on icon at bounding box center [424, 12] width 3 height 4
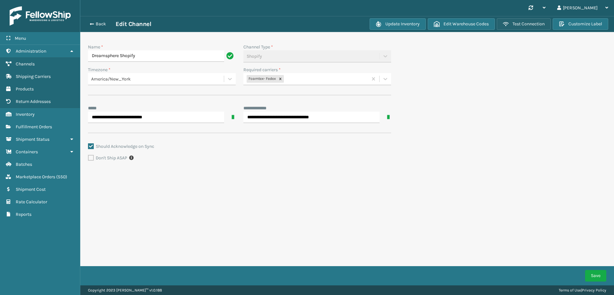
click at [505, 28] on button "Test Connection" at bounding box center [524, 24] width 54 height 12
click at [269, 161] on div "Don't Ship ASAP" at bounding box center [239, 158] width 303 height 8
click at [464, 25] on button "Edit Warehouse Codes" at bounding box center [461, 24] width 67 height 12
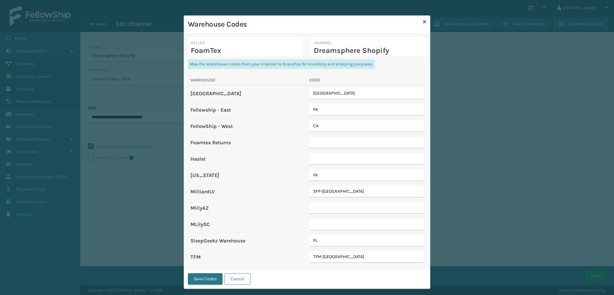
scroll to position [0, 0]
click at [458, 98] on div "Warehouse Codes Seller FoamTex Channel Dreamsphere Shopify Map the Warehouse co…" at bounding box center [307, 147] width 614 height 295
click at [423, 21] on icon at bounding box center [424, 22] width 3 height 4
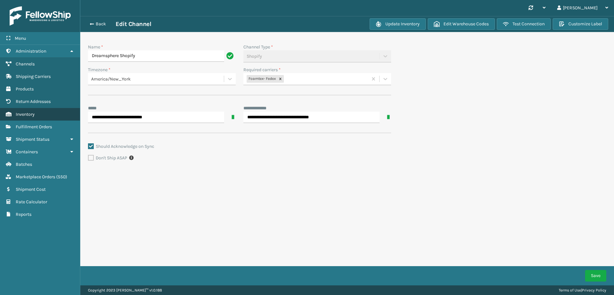
click at [38, 114] on link "Inventory" at bounding box center [40, 114] width 80 height 13
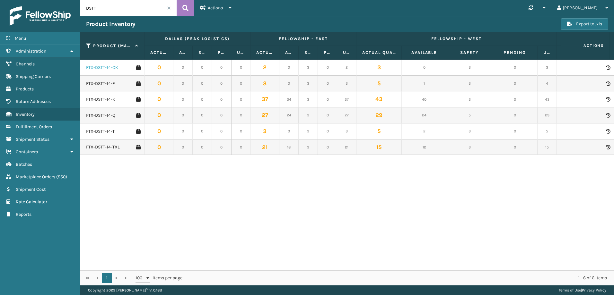
click at [105, 66] on link "FTX-DSTT-14-CK" at bounding box center [102, 68] width 32 height 6
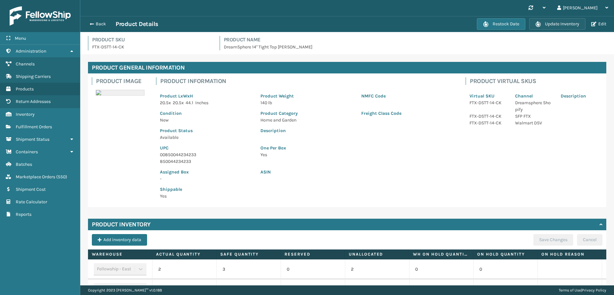
click at [540, 21] on span "button" at bounding box center [538, 24] width 6 height 6
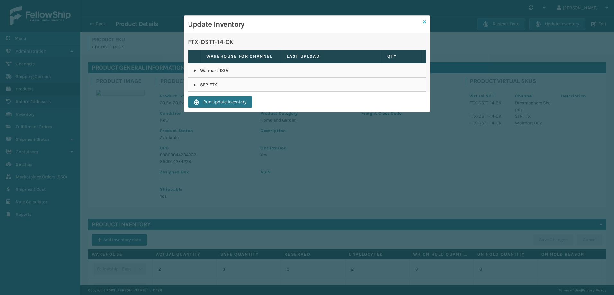
click at [424, 20] on icon at bounding box center [424, 22] width 3 height 4
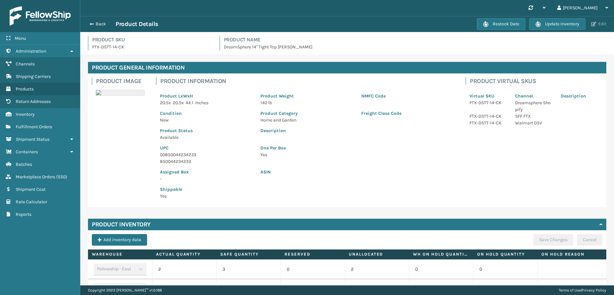
click at [598, 26] on button "Edit" at bounding box center [598, 24] width 19 height 6
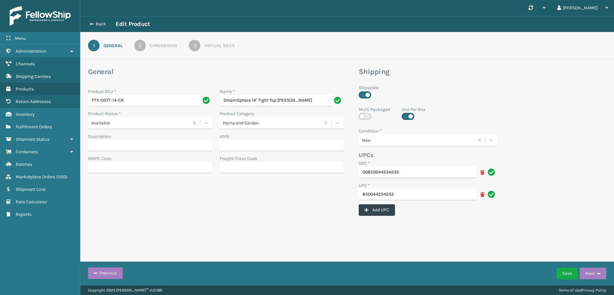
click at [196, 48] on div "3" at bounding box center [195, 46] width 12 height 12
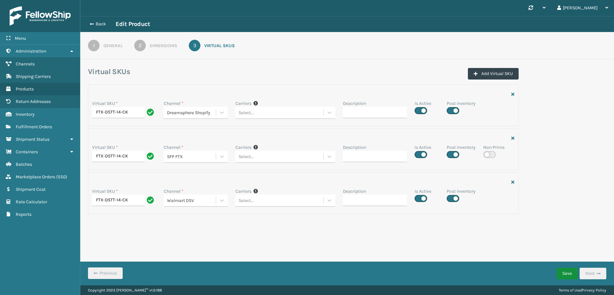
click at [564, 274] on button "Save" at bounding box center [566, 274] width 21 height 12
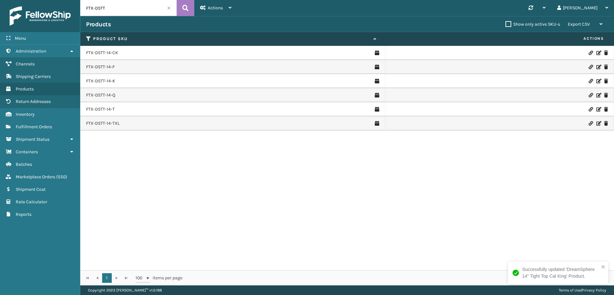
click at [267, 158] on div "FTX-DSTT-14-CK FTX-DSTT-14-F FTX-DSTT-14-K FTX-DSTT-14-Q FTX-DSTT-14-T FTX-DSTT…" at bounding box center [347, 158] width 534 height 225
click at [287, 156] on div "FTX-DSTT-14-CK FTX-DSTT-14-F FTX-DSTT-14-K FTX-DSTT-14-Q FTX-DSTT-14-T FTX-DSTT…" at bounding box center [347, 158] width 534 height 225
click at [533, 229] on div "FTX-DSTT-14-CK FTX-DSTT-14-F FTX-DSTT-14-K FTX-DSTT-14-Q FTX-DSTT-14-T FTX-DSTT…" at bounding box center [347, 158] width 534 height 225
click at [48, 73] on link "Shipping Carriers" at bounding box center [40, 76] width 80 height 13
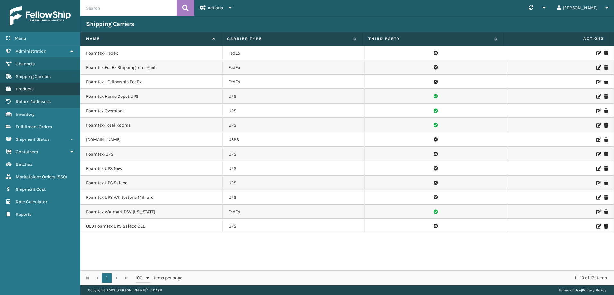
click at [31, 92] on span "Products" at bounding box center [25, 88] width 18 height 5
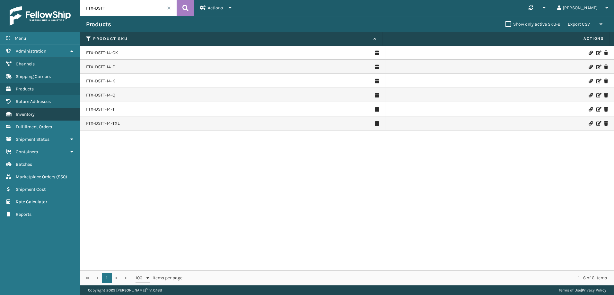
click at [38, 112] on link "Inventory" at bounding box center [40, 114] width 80 height 13
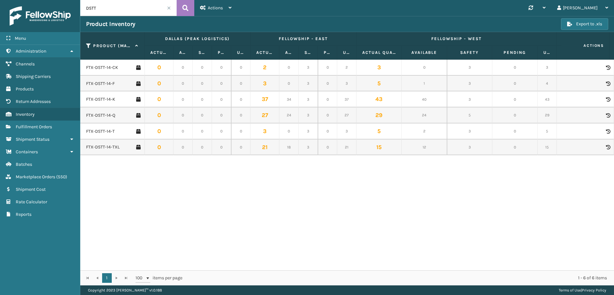
click at [261, 216] on div "FTX-DSTT-14-CK 0 0 0 0 0 2 0 3 0 2 3 0 3 0 3 0 0 0 0 0 0 0 0 0 0 0 0 0 0 0 28 2…" at bounding box center [347, 165] width 534 height 211
click at [31, 66] on span "Channels" at bounding box center [25, 63] width 19 height 5
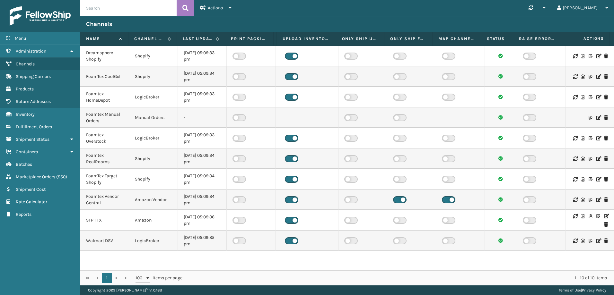
click at [573, 55] on icon at bounding box center [575, 56] width 4 height 4
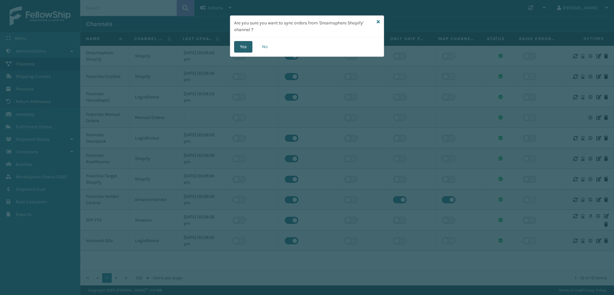
click at [241, 46] on button "Yes" at bounding box center [243, 47] width 18 height 12
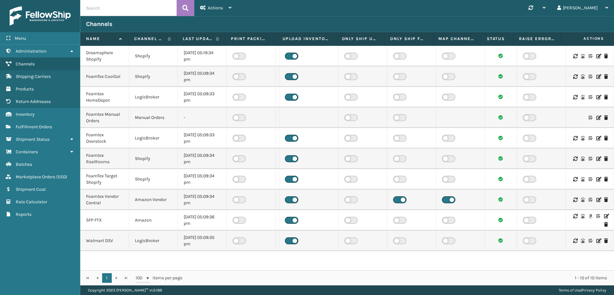
click at [596, 56] on icon at bounding box center [598, 56] width 4 height 4
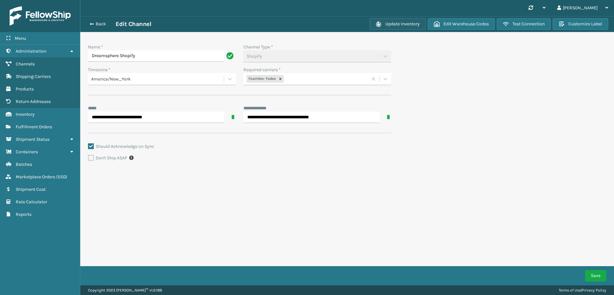
click at [413, 25] on button "Update Inventory" at bounding box center [398, 24] width 56 height 12
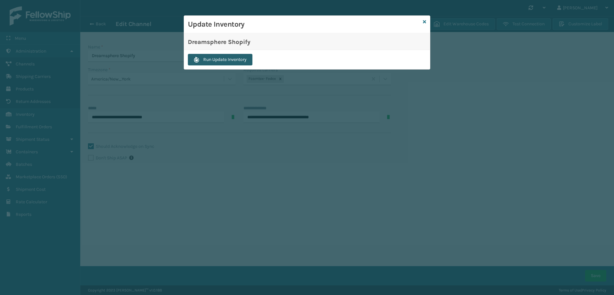
click at [230, 57] on button "Run Update Inventory" at bounding box center [220, 60] width 65 height 12
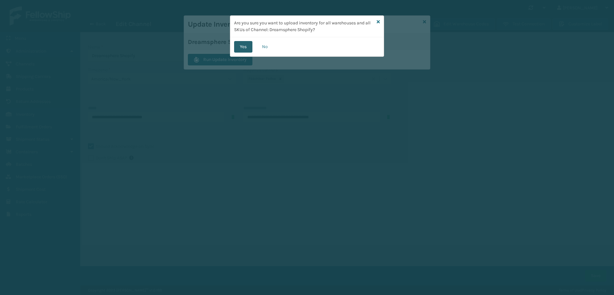
click at [237, 49] on button "Yes" at bounding box center [243, 47] width 18 height 12
